Goal: Find specific page/section: Find specific page/section

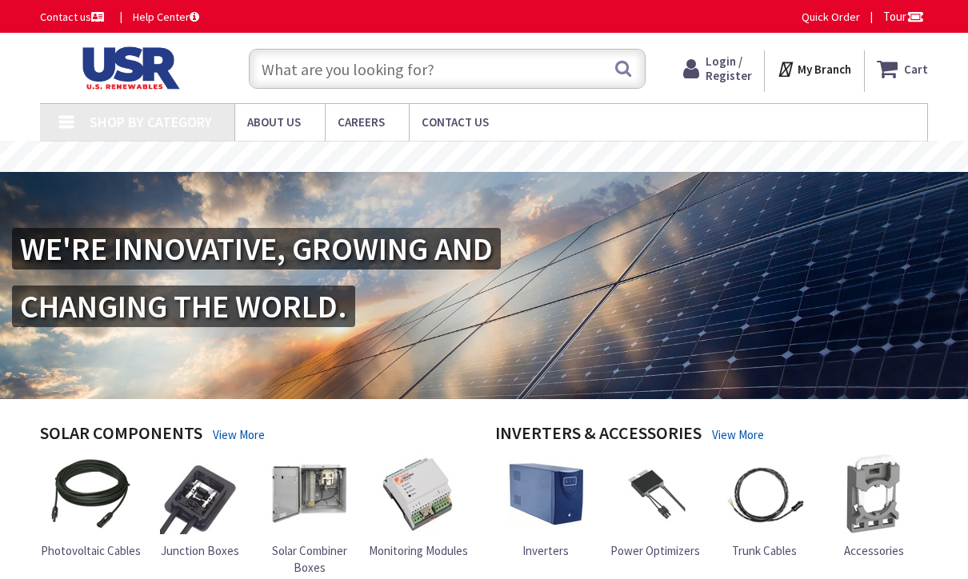
type input "[GEOGRAPHIC_DATA], [GEOGRAPHIC_DATA]"
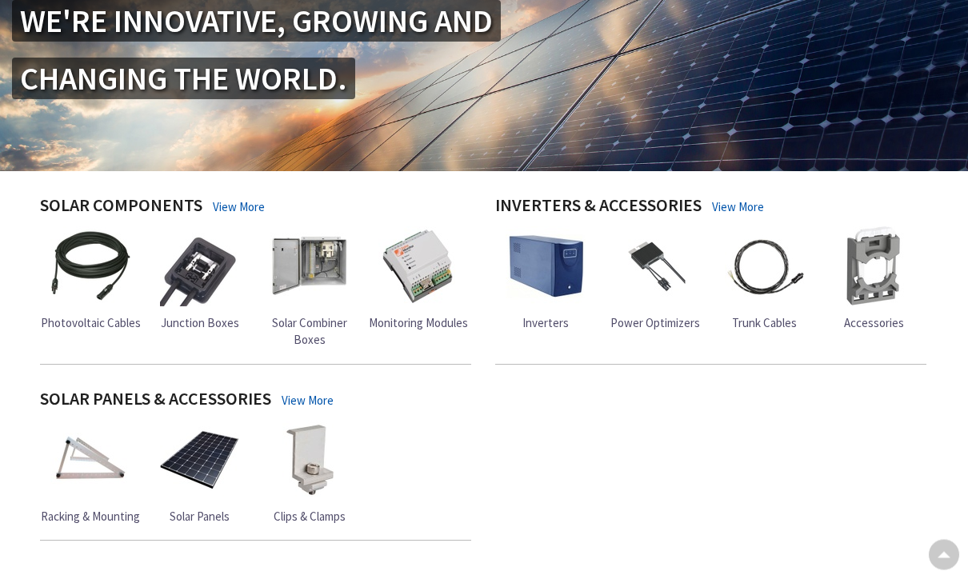
scroll to position [260, 0]
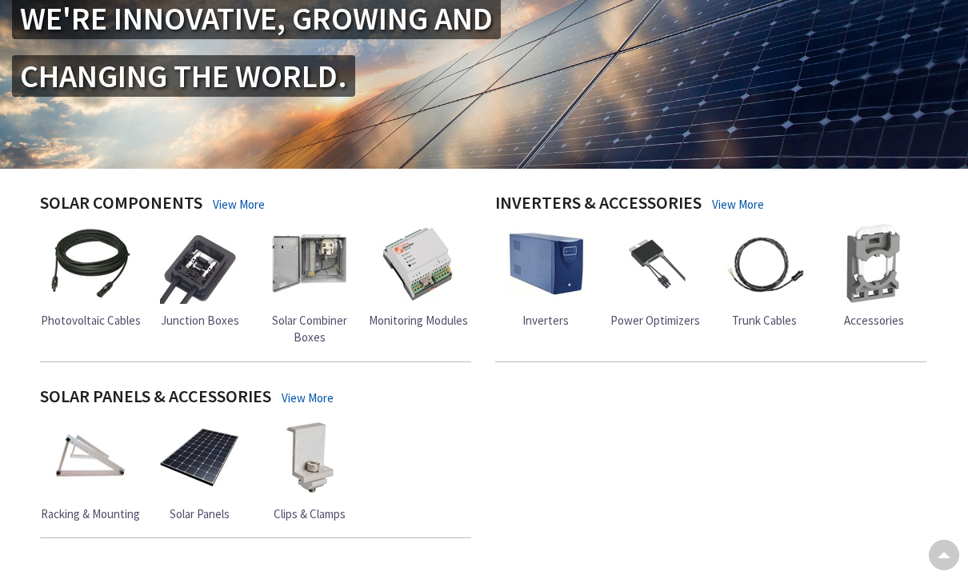
click at [203, 313] on span "Junction Boxes" at bounding box center [200, 320] width 78 height 15
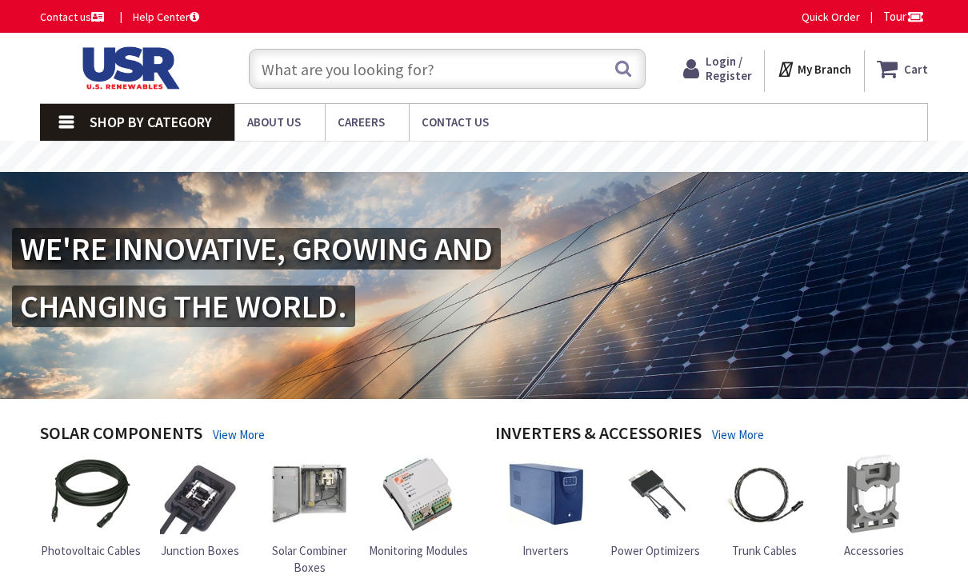
scroll to position [313, 0]
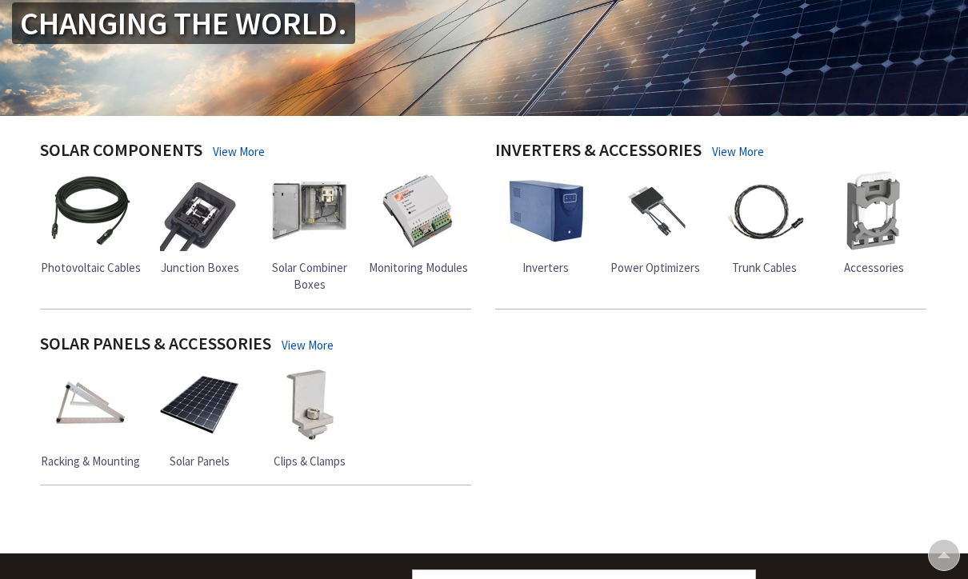
click at [323, 208] on img at bounding box center [310, 211] width 80 height 80
click at [330, 207] on img at bounding box center [310, 211] width 80 height 80
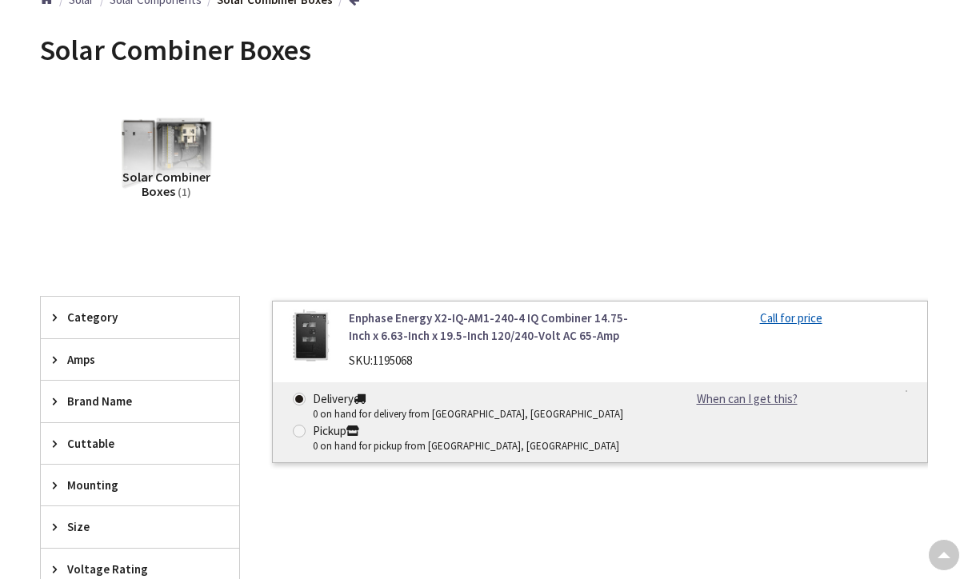
scroll to position [235, 0]
click at [411, 332] on link "Enphase Energy X2-IQ-AM1-240-4 IQ Combiner 14.75-Inch x 6.63-Inch x 19.5-Inch 1…" at bounding box center [496, 327] width 294 height 34
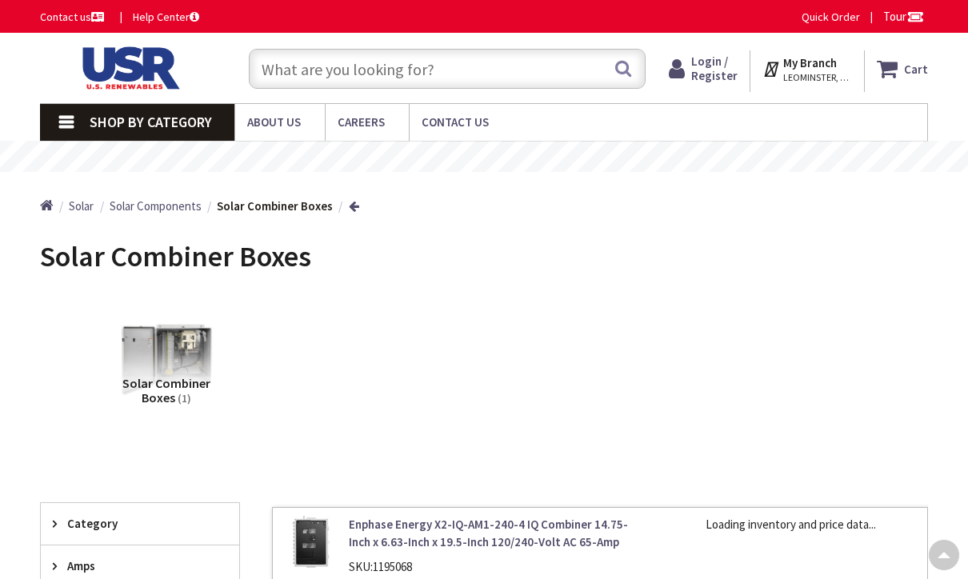
scroll to position [288, 0]
